Goal: Navigation & Orientation: Find specific page/section

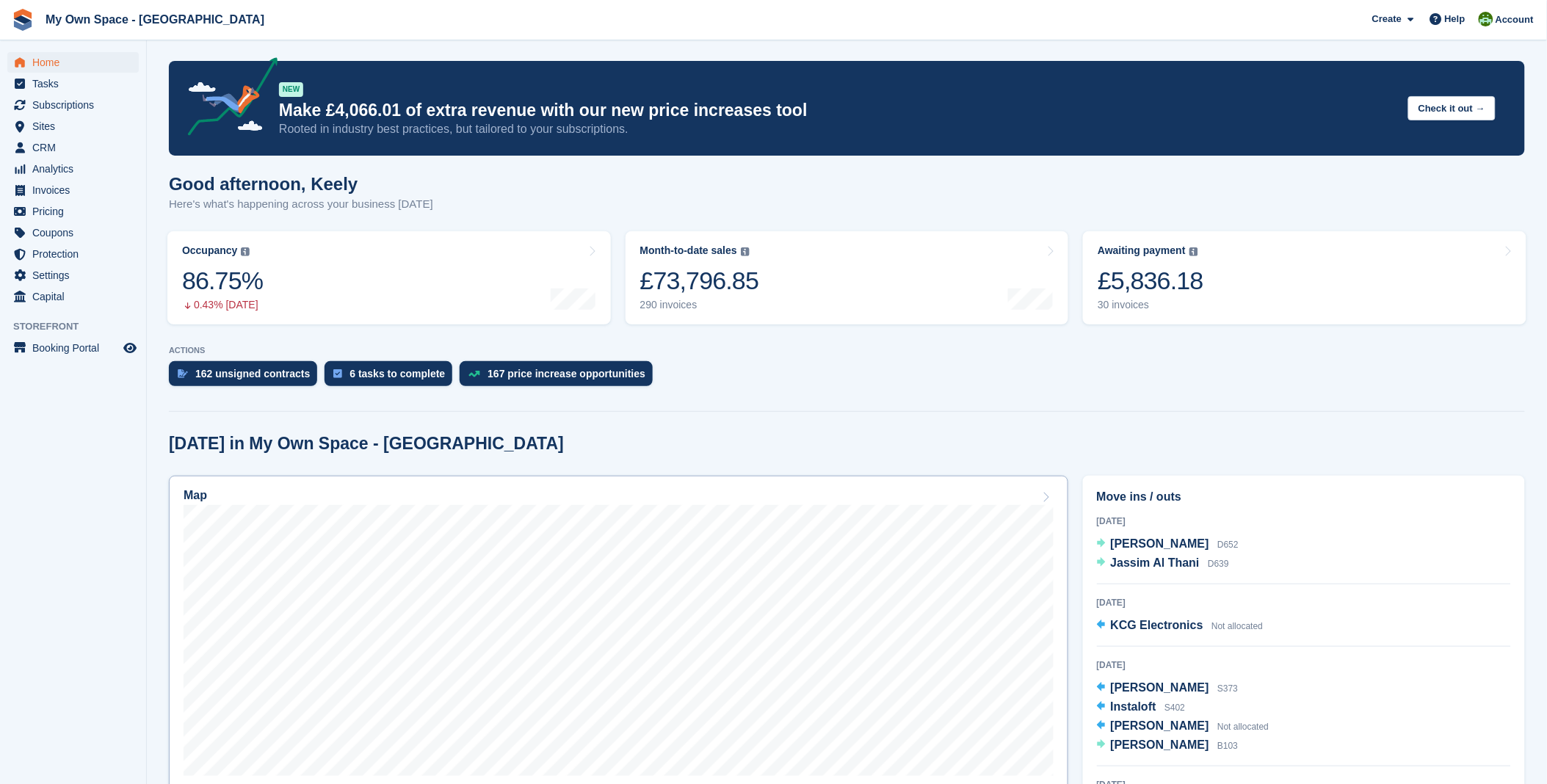
scroll to position [163, 0]
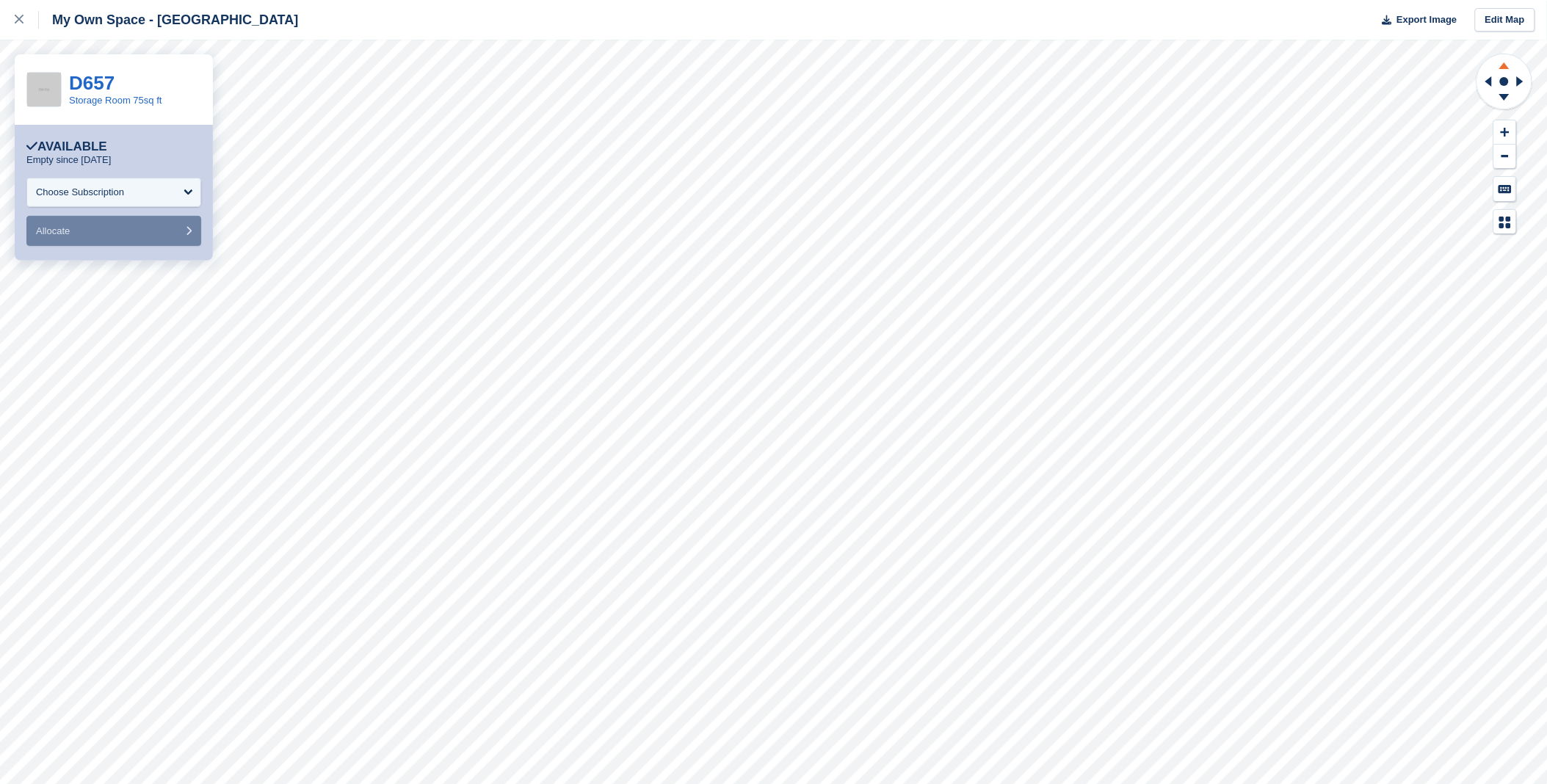
click at [1506, 67] on icon at bounding box center [1505, 66] width 11 height 7
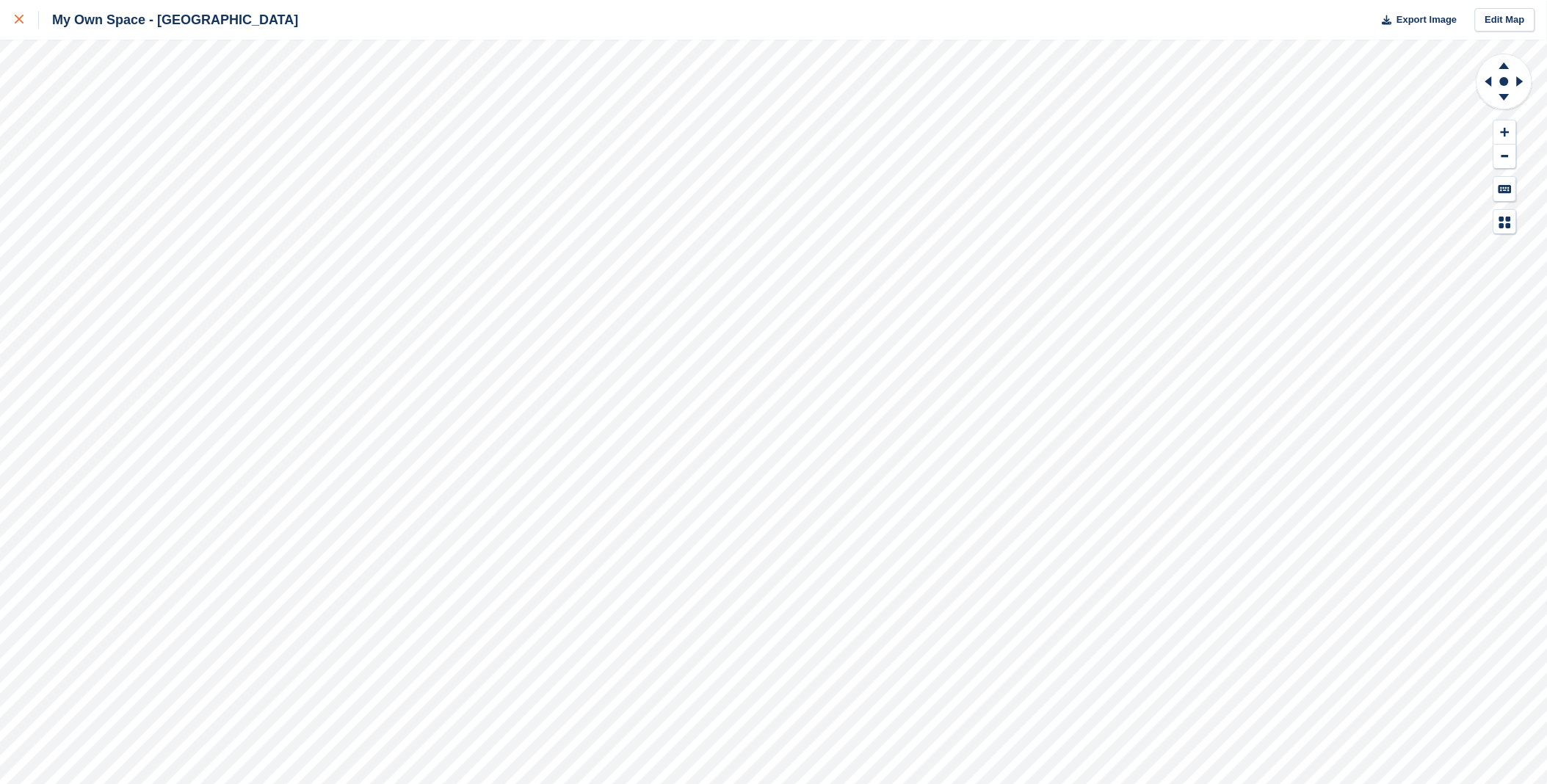
click at [20, 22] on icon at bounding box center [19, 19] width 9 height 9
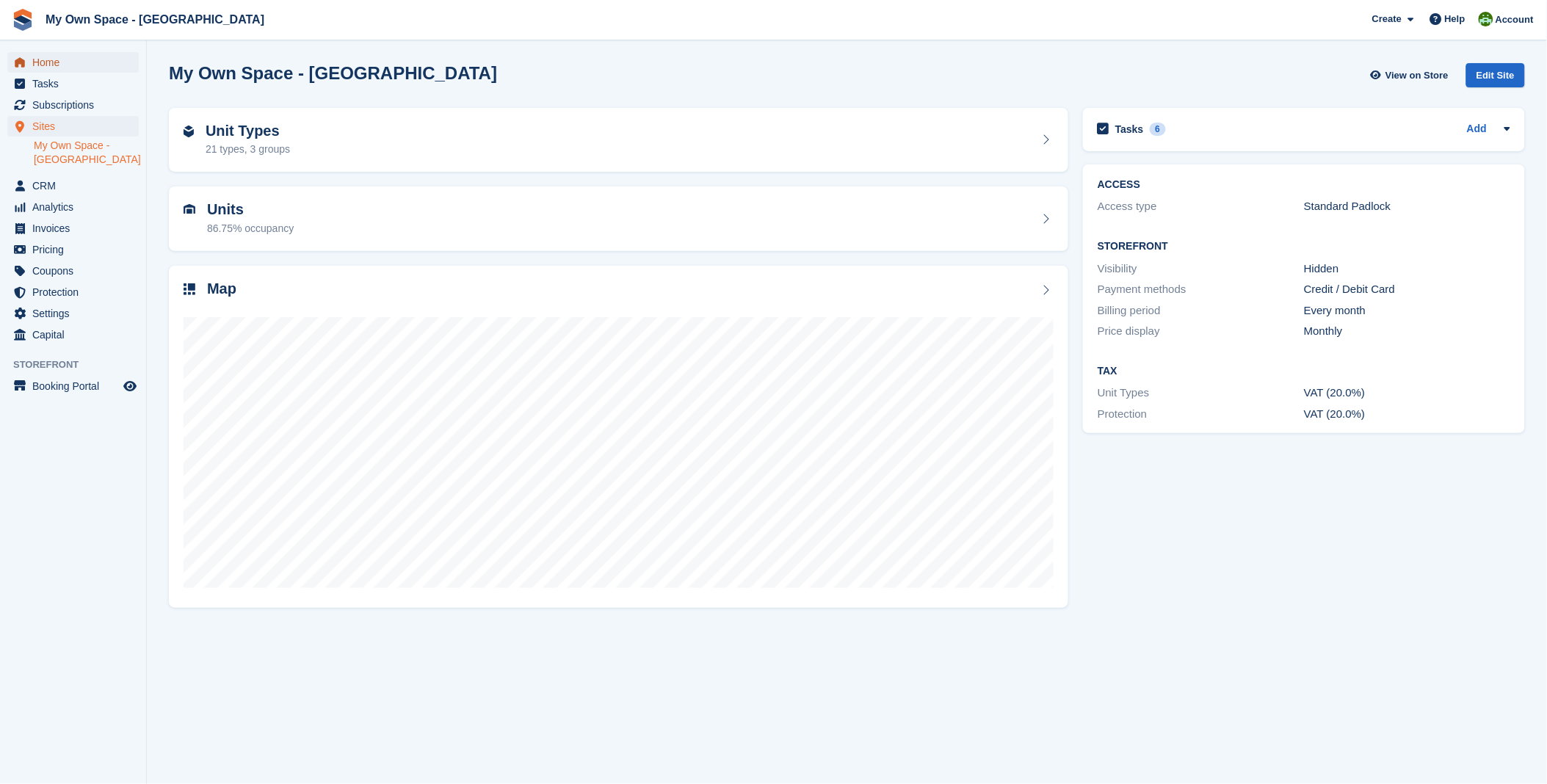
click at [39, 62] on span "Home" at bounding box center [76, 61] width 88 height 20
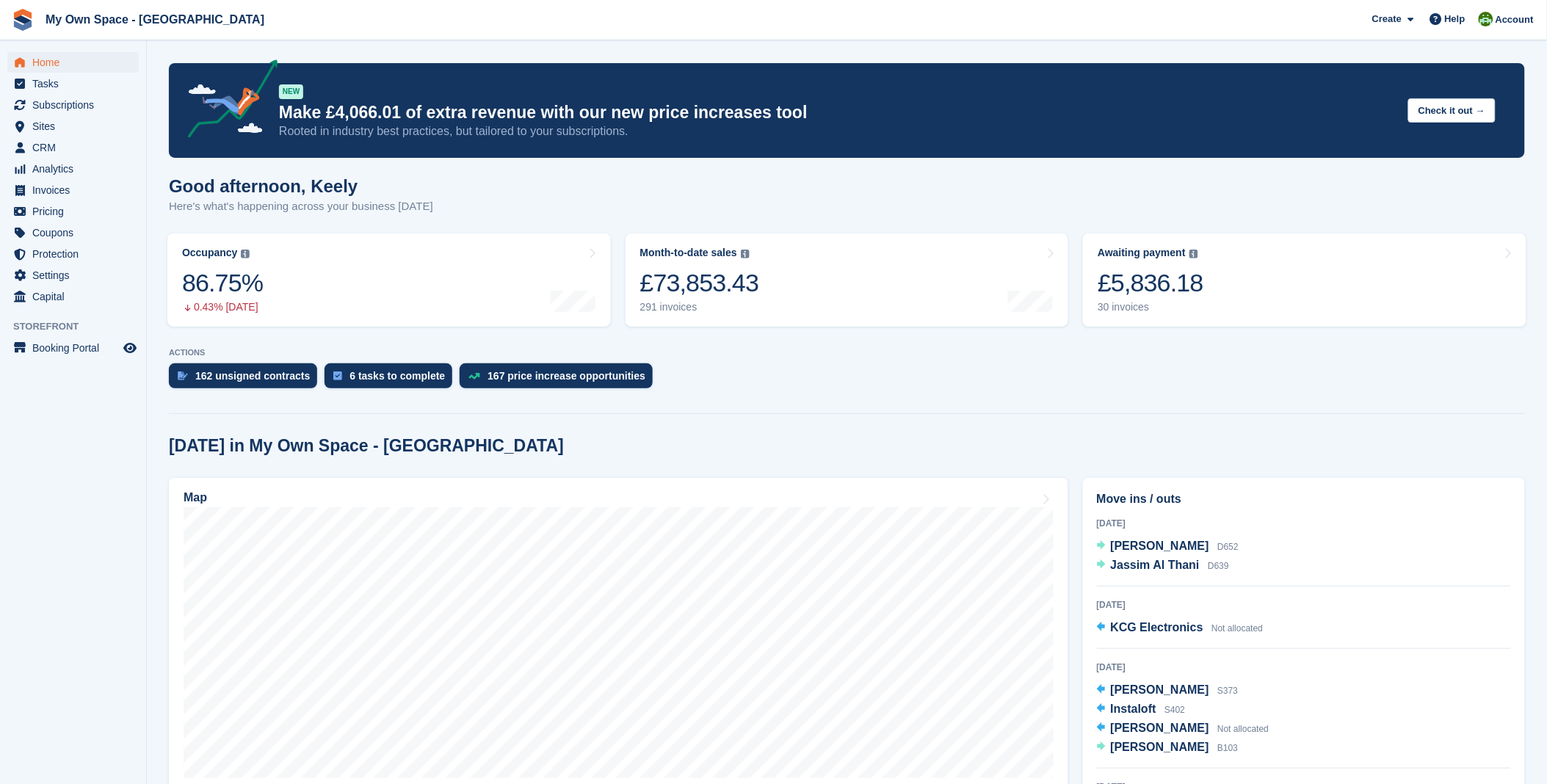
scroll to position [326, 0]
